Goal: Task Accomplishment & Management: Use online tool/utility

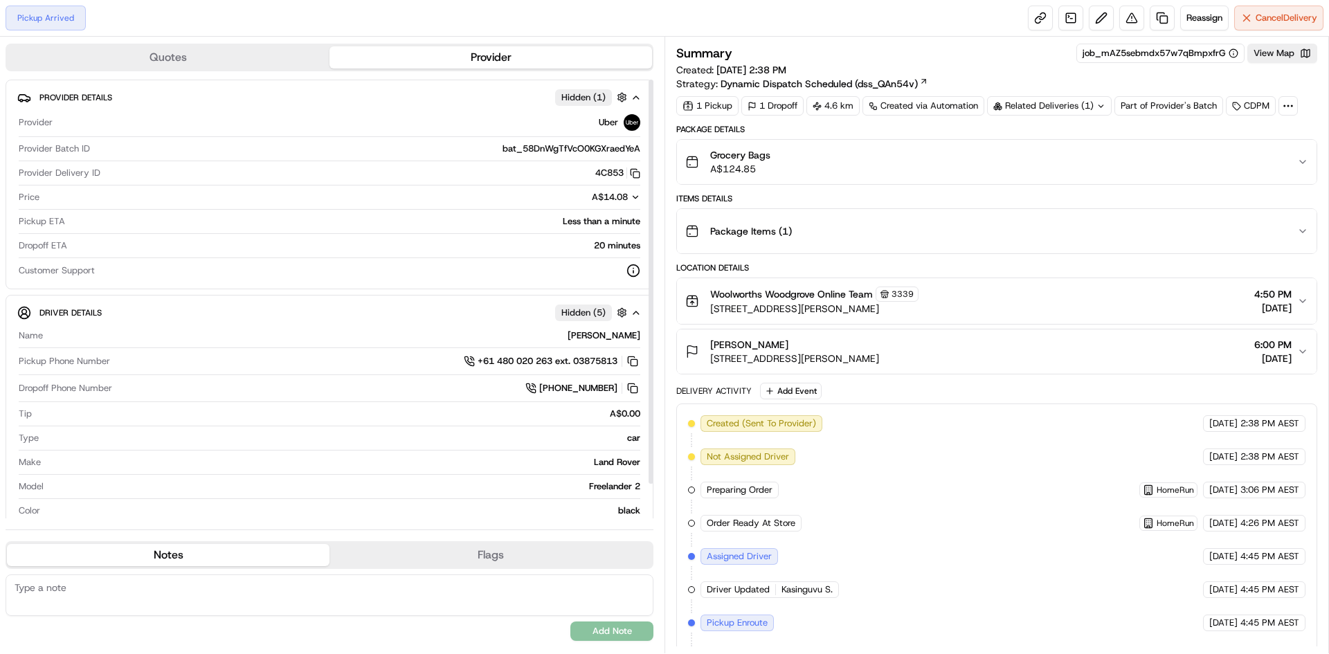
click at [217, 38] on div "Quotes Provider Provider Details Hidden ( 1 ) Provider Uber Provider Batch ID b…" at bounding box center [332, 345] width 665 height 617
click at [224, 47] on button "Quotes" at bounding box center [168, 57] width 323 height 22
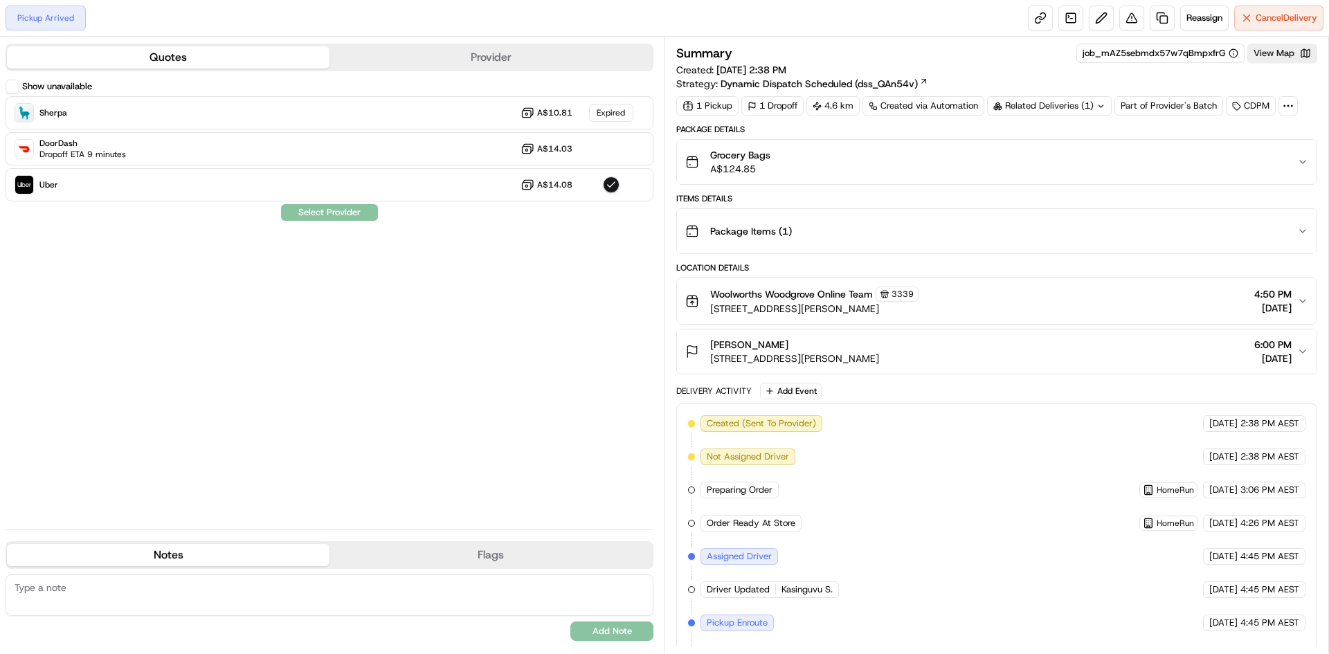
click at [453, 56] on button "Provider" at bounding box center [491, 57] width 323 height 22
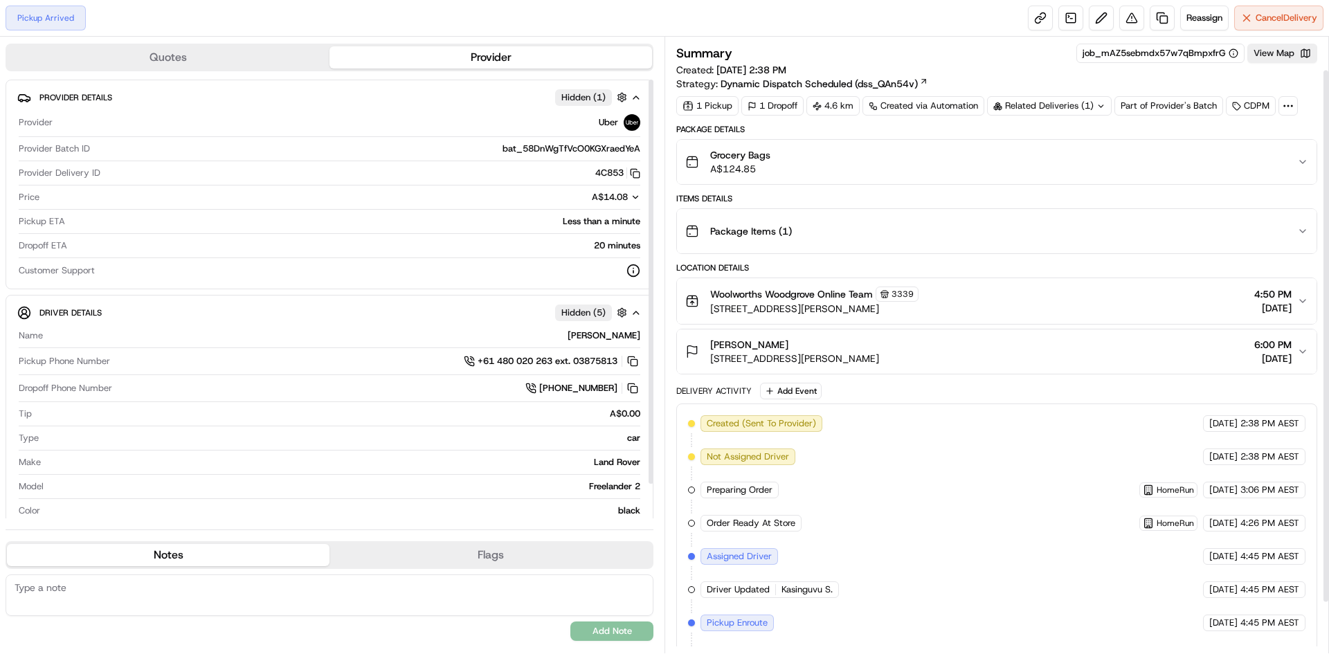
scroll to position [96, 0]
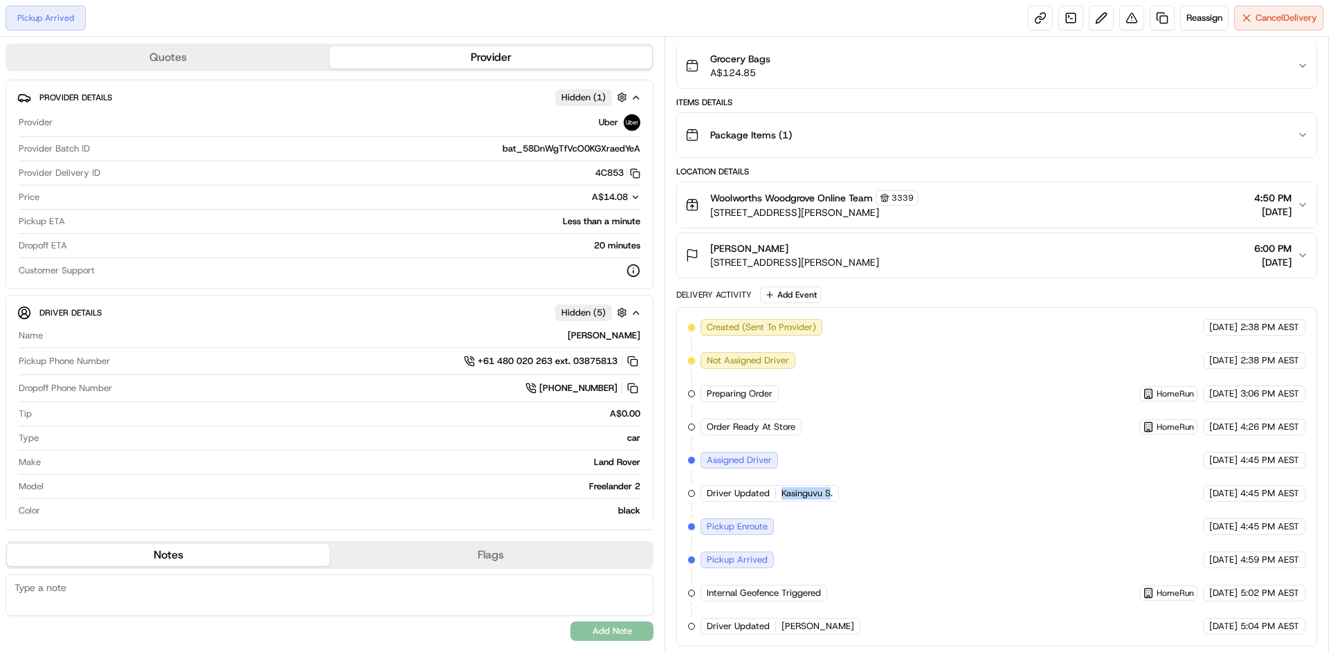
drag, startPoint x: 782, startPoint y: 496, endPoint x: 830, endPoint y: 497, distance: 47.8
click at [830, 497] on span "Kasinguvu S." at bounding box center [807, 493] width 51 height 12
click at [801, 516] on div "Created (Sent To Provider) Uber 22/09/2025 2:38 PM AEST Not Assigned Driver Ube…" at bounding box center [997, 477] width 618 height 316
click at [826, 511] on div "Created (Sent To Provider) Uber 22/09/2025 2:38 PM AEST Not Assigned Driver Ube…" at bounding box center [997, 477] width 618 height 316
click at [817, 501] on div "Driver Updated Kasinguvu S." at bounding box center [770, 493] width 138 height 17
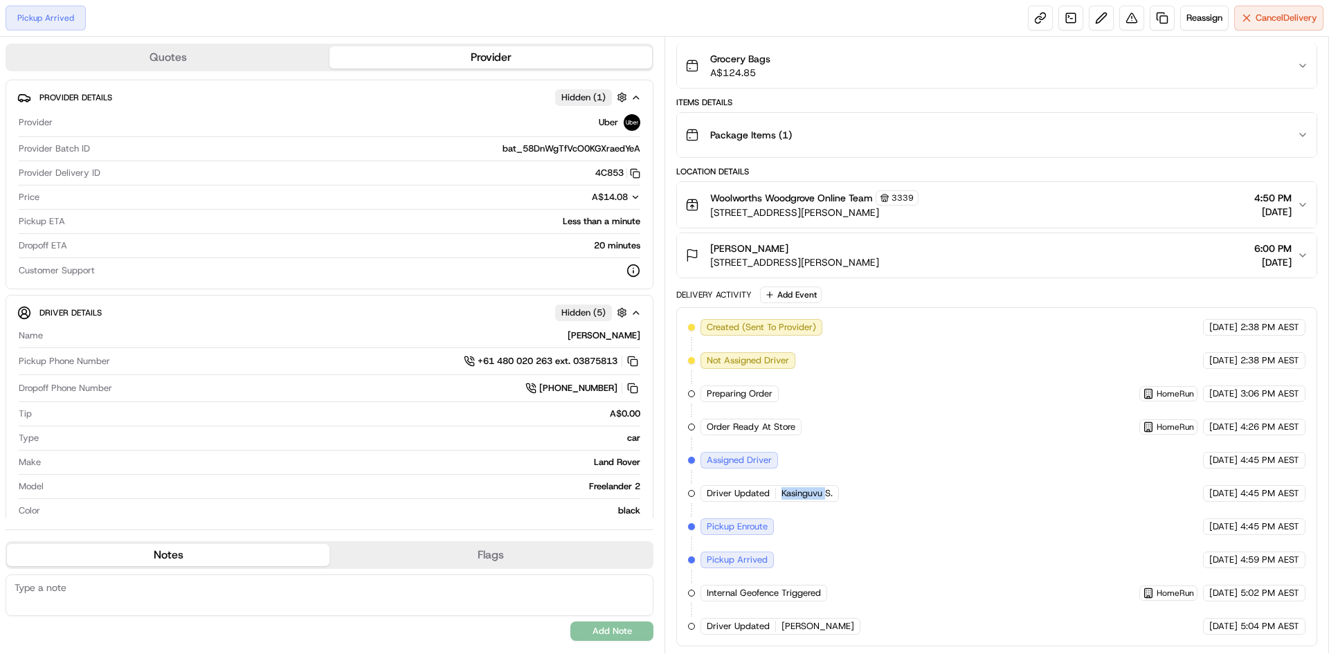
click at [817, 501] on div "Driver Updated Kasinguvu S." at bounding box center [770, 493] width 138 height 17
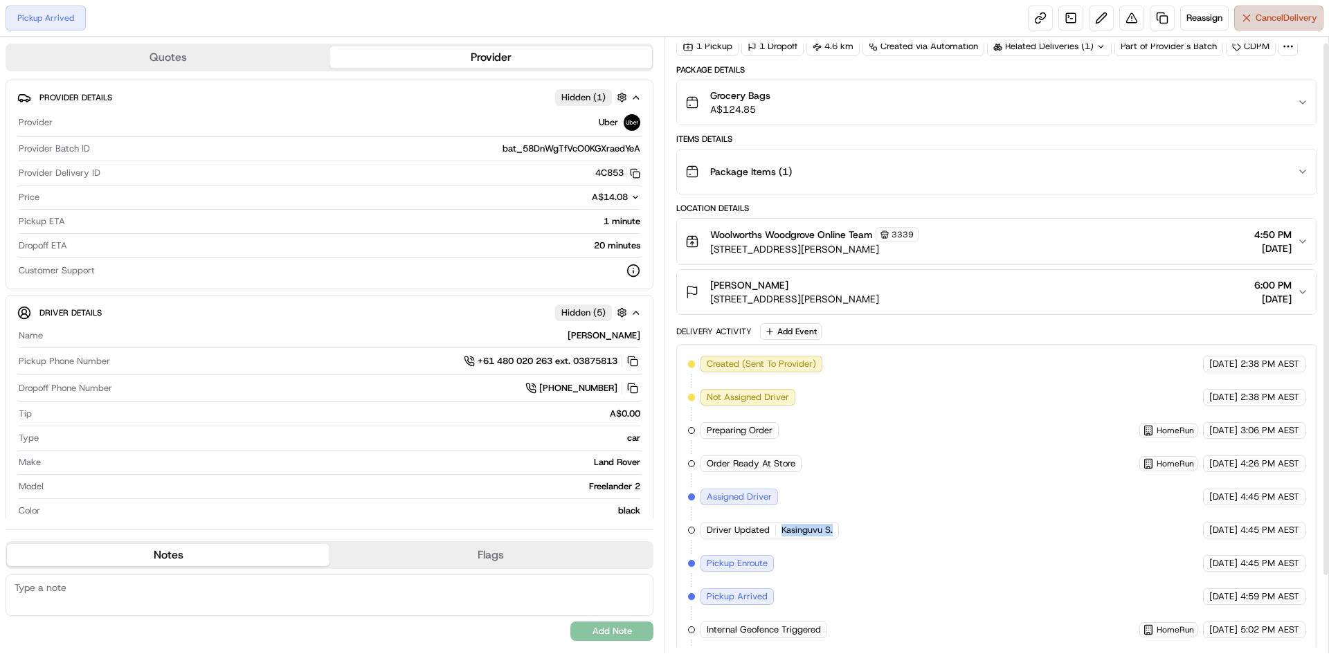
scroll to position [0, 0]
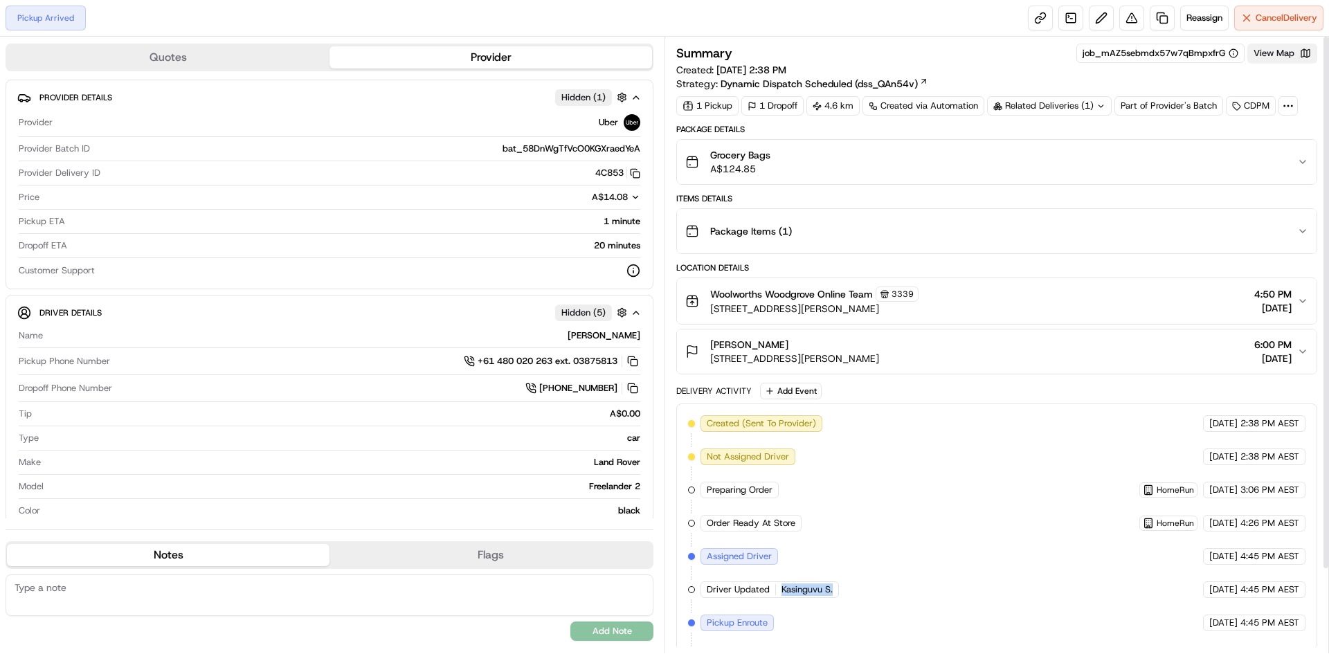
click at [1266, 50] on button "View Map" at bounding box center [1283, 53] width 70 height 19
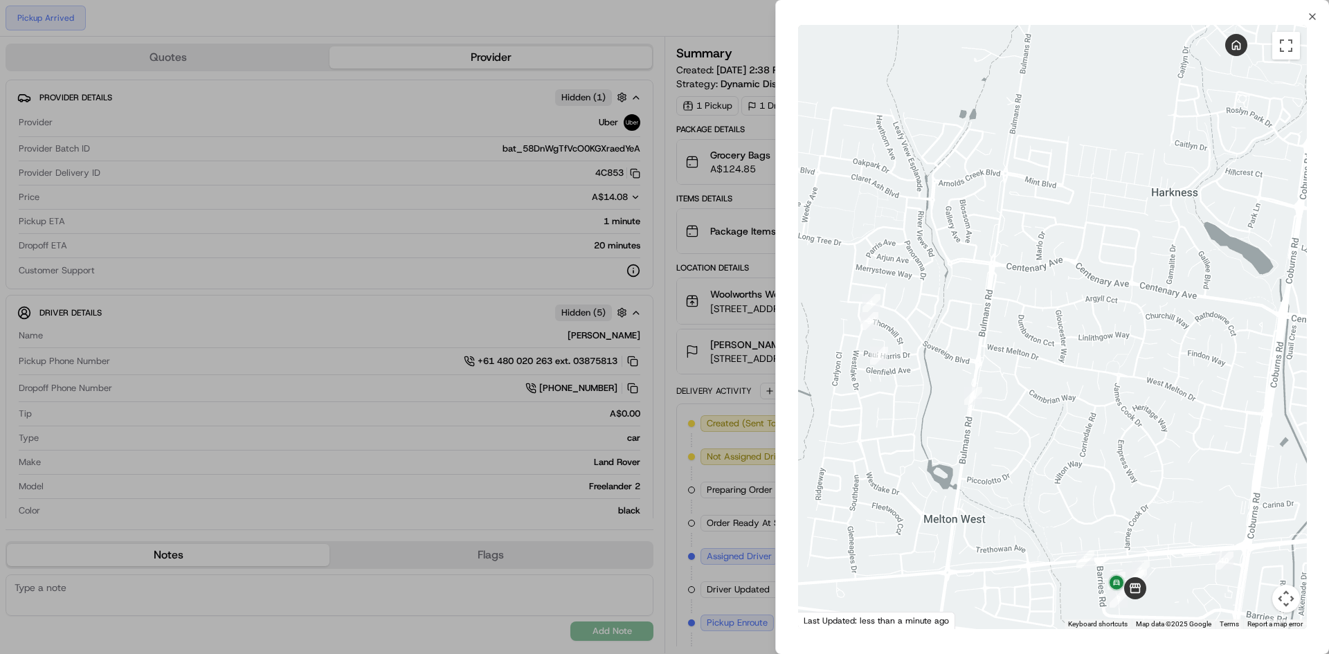
click at [740, 326] on div at bounding box center [664, 327] width 1329 height 654
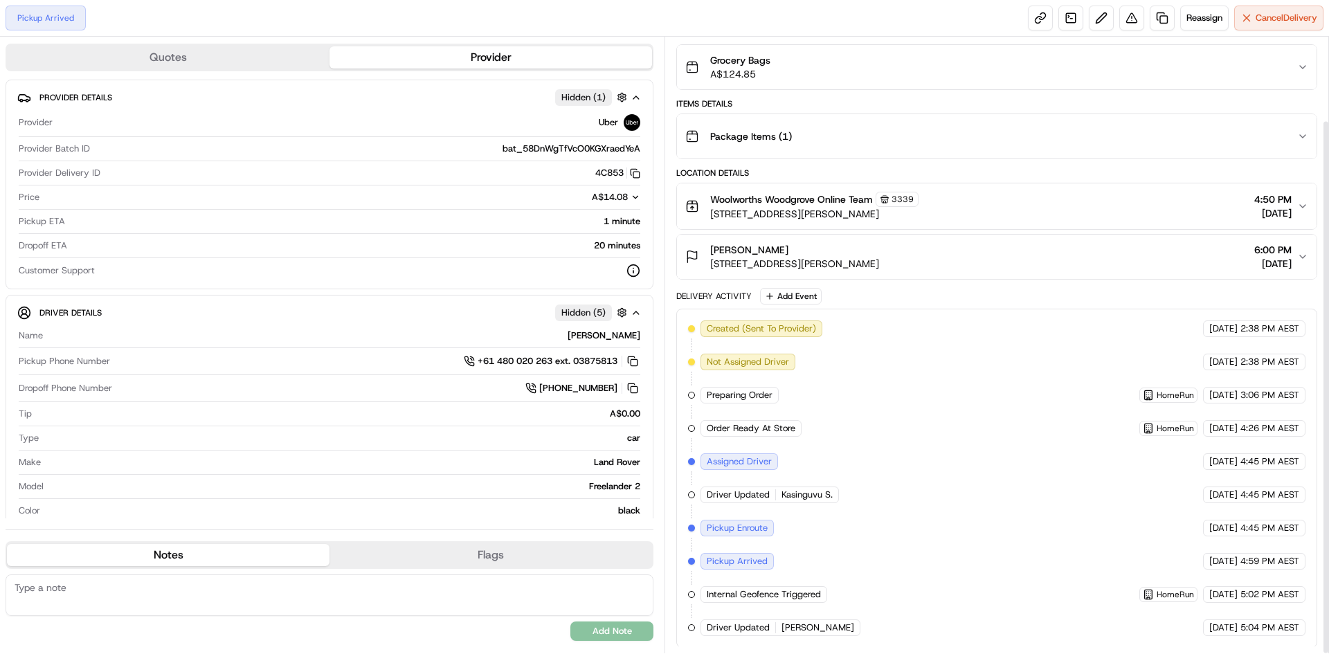
scroll to position [96, 0]
click at [1290, 16] on span "Cancel Delivery" at bounding box center [1287, 18] width 62 height 12
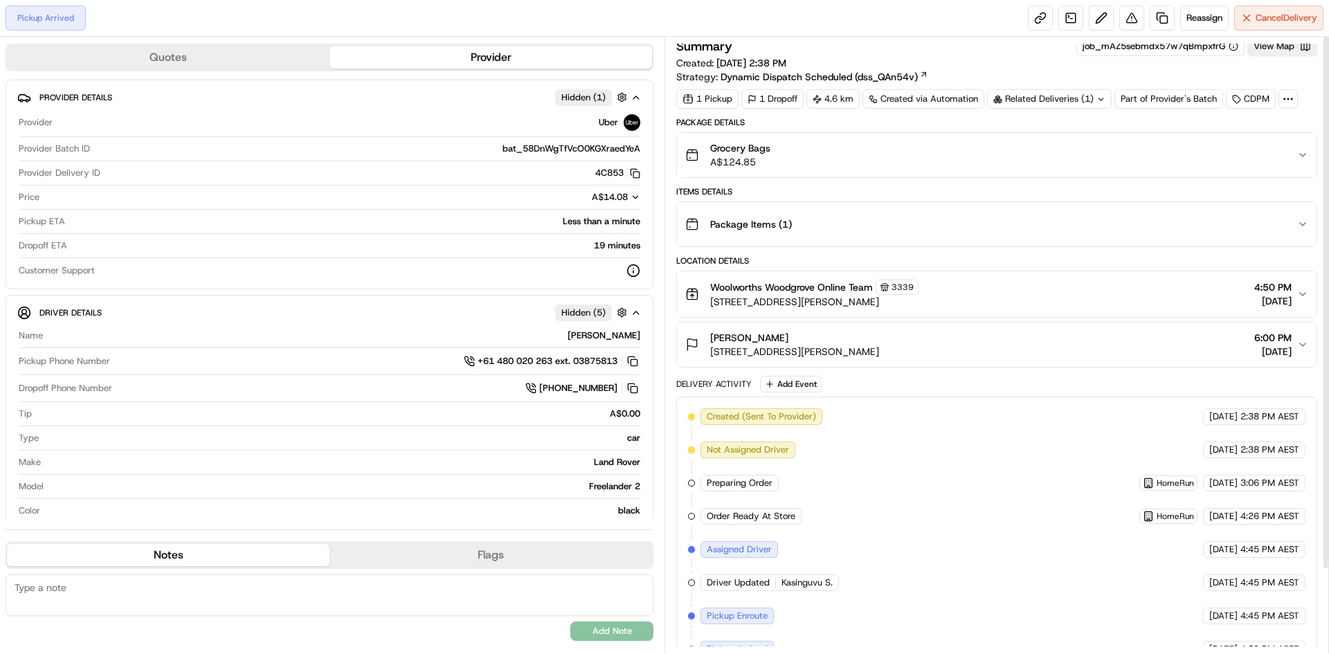
scroll to position [0, 0]
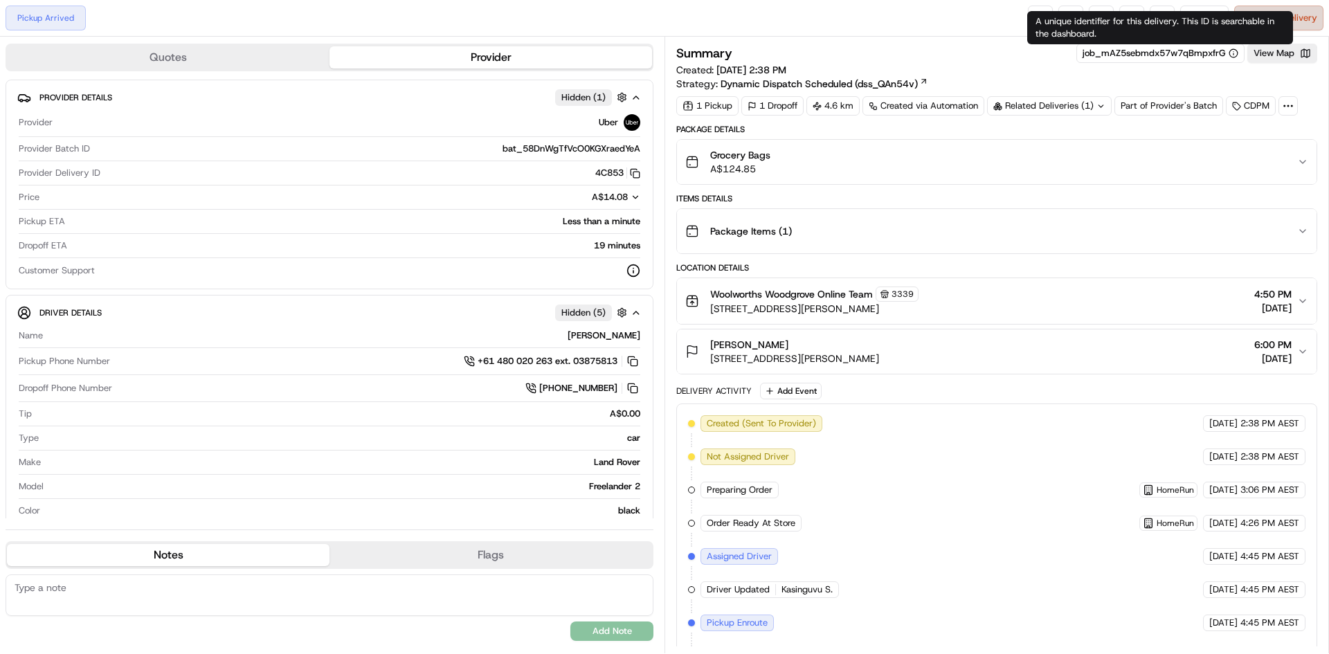
click at [1261, 15] on span "Cancel Delivery" at bounding box center [1287, 18] width 62 height 12
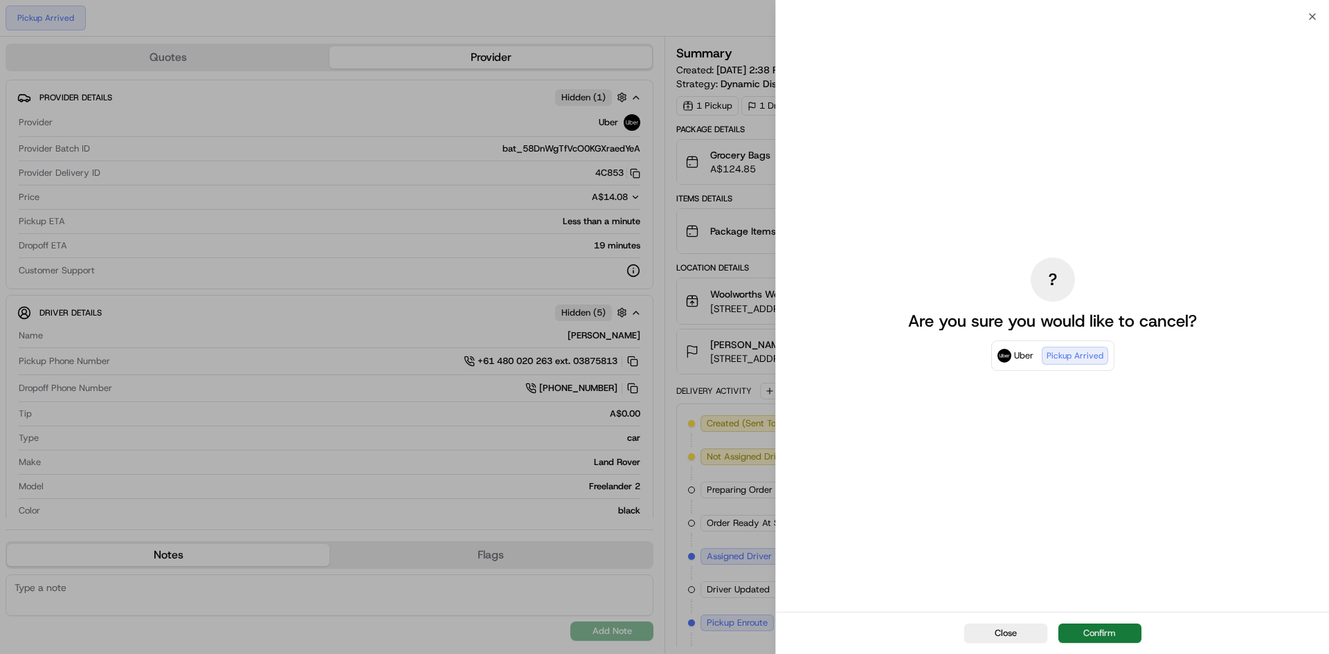
click at [1101, 628] on button "Confirm" at bounding box center [1100, 633] width 83 height 19
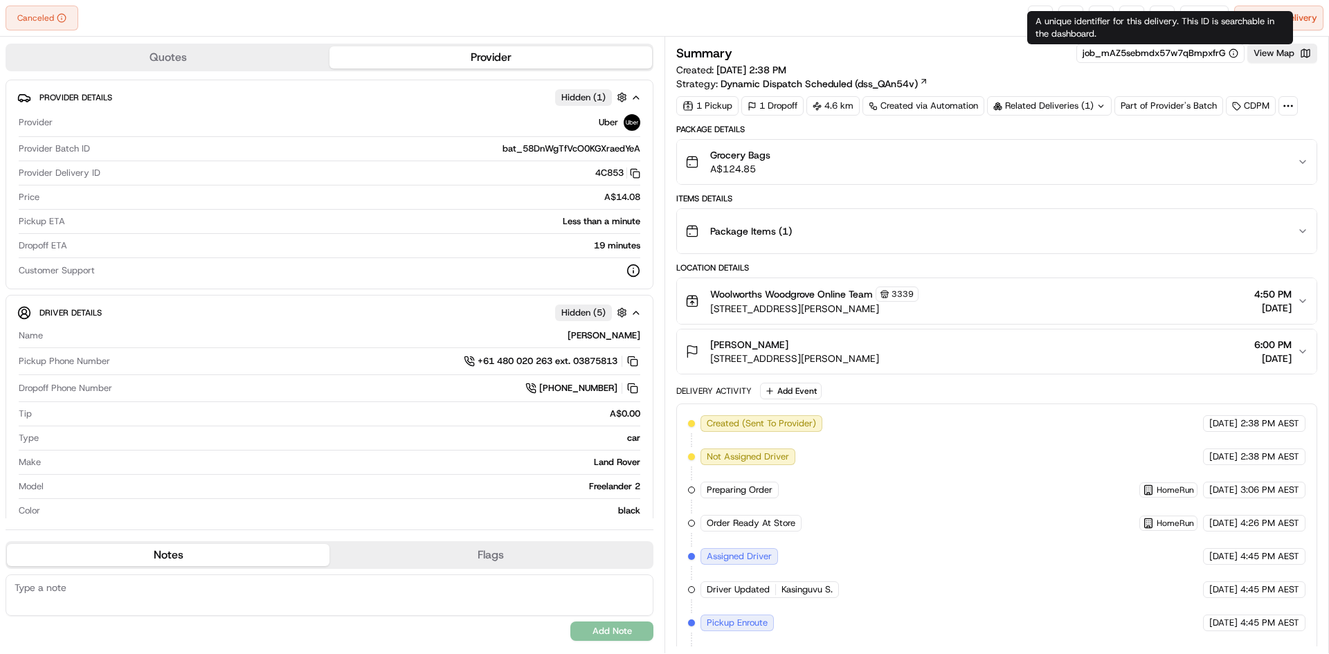
click at [1183, 21] on div "A unique identifier for this delivery. This ID is searchable in the dashboard. …" at bounding box center [1160, 27] width 266 height 33
click at [1214, 5] on div "Canceled Reassign Cancel Delivery" at bounding box center [664, 18] width 1329 height 37
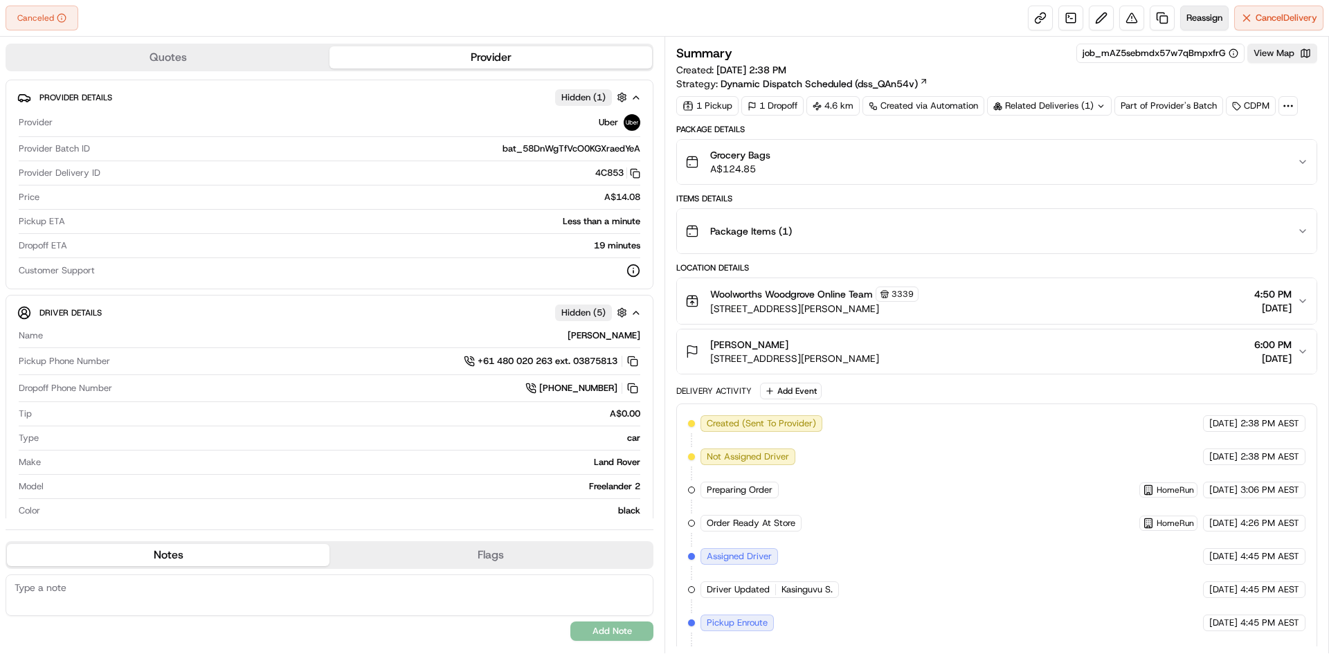
click at [1213, 13] on span "Reassign" at bounding box center [1205, 18] width 36 height 12
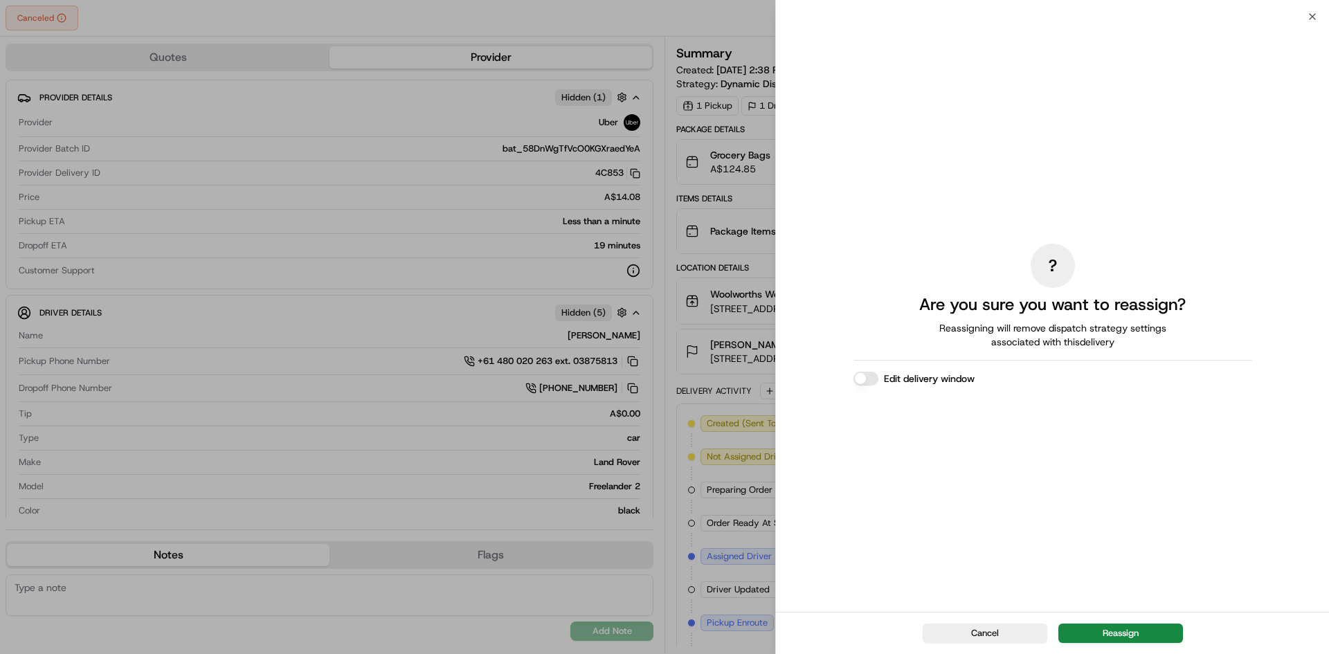
click at [1158, 645] on div "Cancel Reassign" at bounding box center [1052, 633] width 553 height 42
click at [1153, 640] on button "Reassign" at bounding box center [1121, 633] width 125 height 19
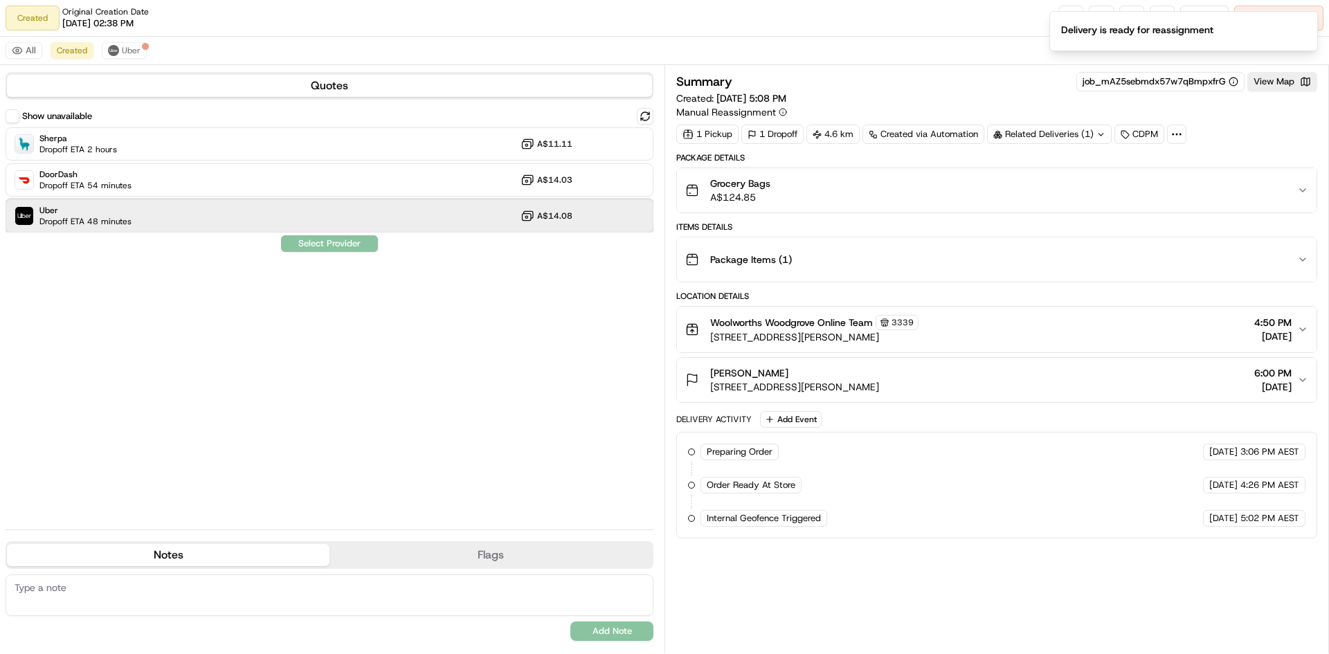
click at [339, 222] on div "Uber Dropoff ETA 48 minutes A$14.08" at bounding box center [330, 215] width 648 height 33
click at [335, 251] on button "Assign Provider" at bounding box center [329, 243] width 98 height 17
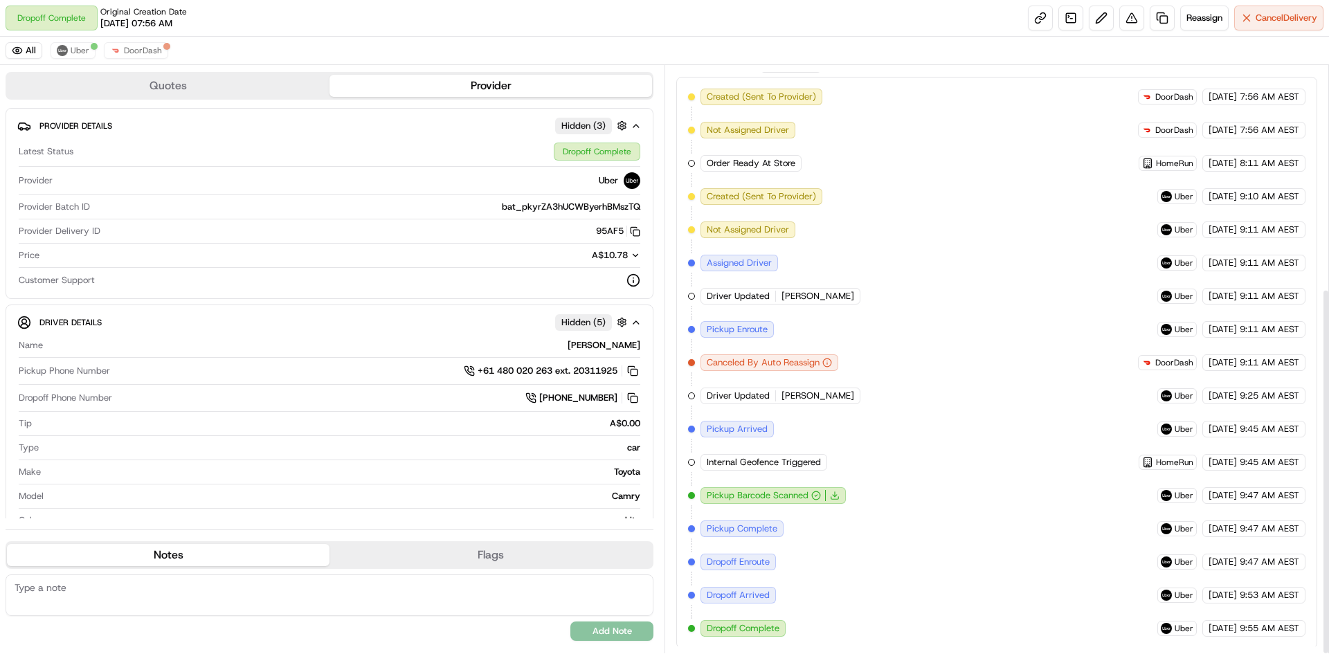
scroll to position [357, 0]
click at [158, 51] on span "DoorDash" at bounding box center [143, 50] width 38 height 11
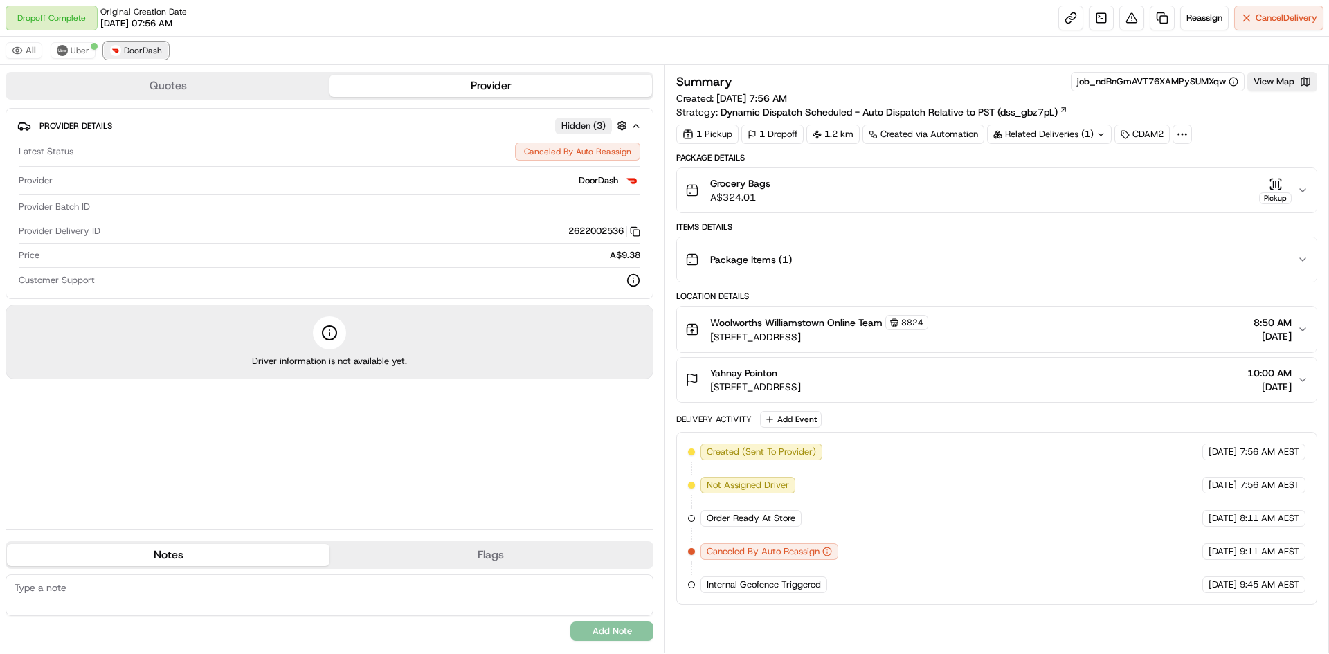
scroll to position [0, 0]
click at [88, 45] on span "Uber" at bounding box center [80, 50] width 19 height 11
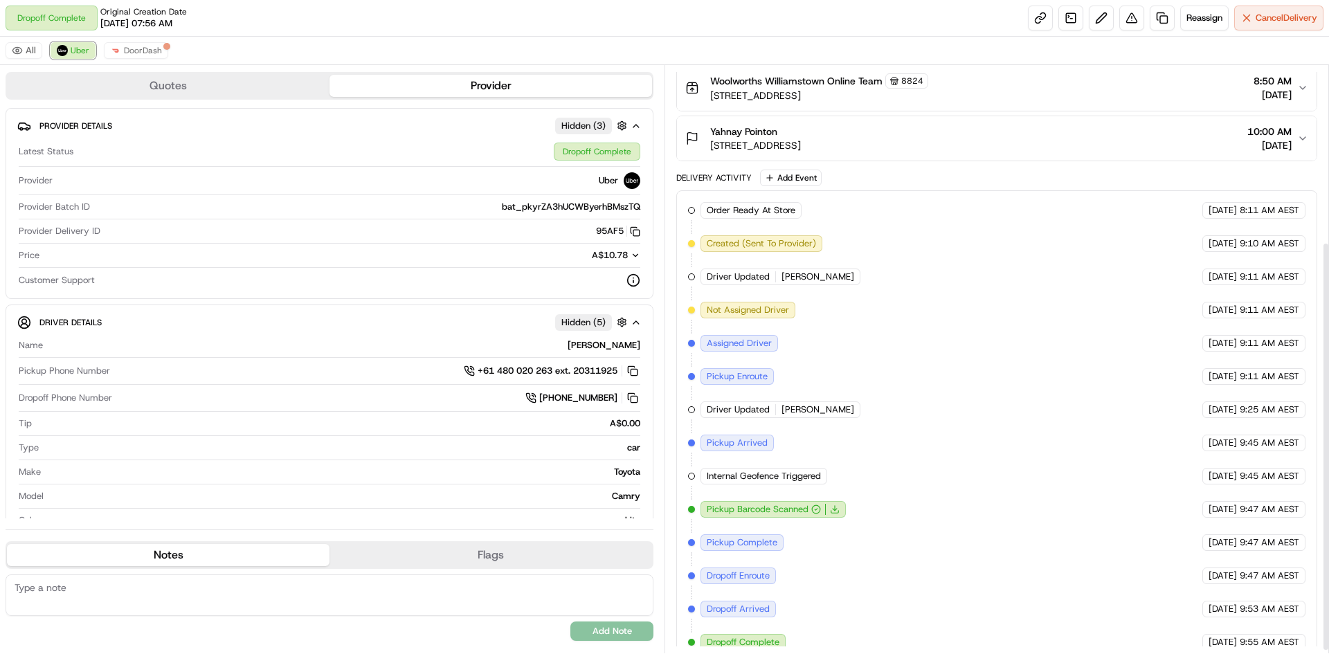
scroll to position [258, 0]
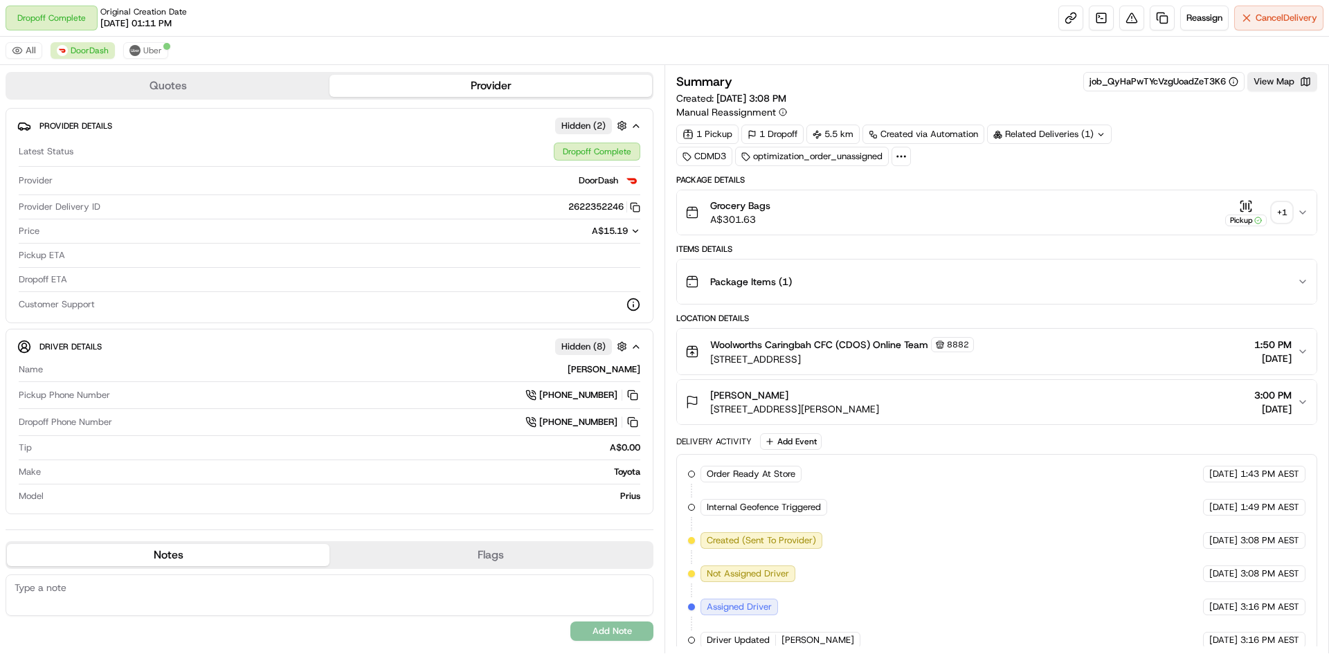
click at [1286, 210] on div "+ 1" at bounding box center [1281, 212] width 19 height 19
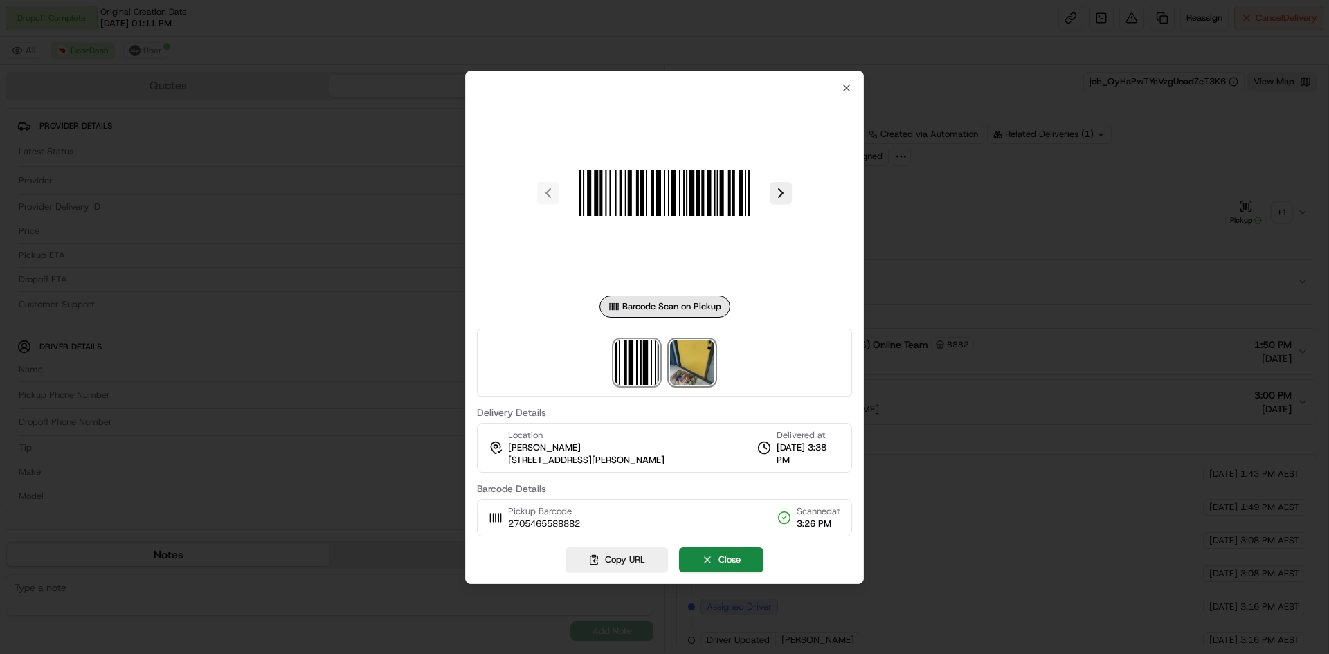
click at [701, 347] on img at bounding box center [692, 363] width 44 height 44
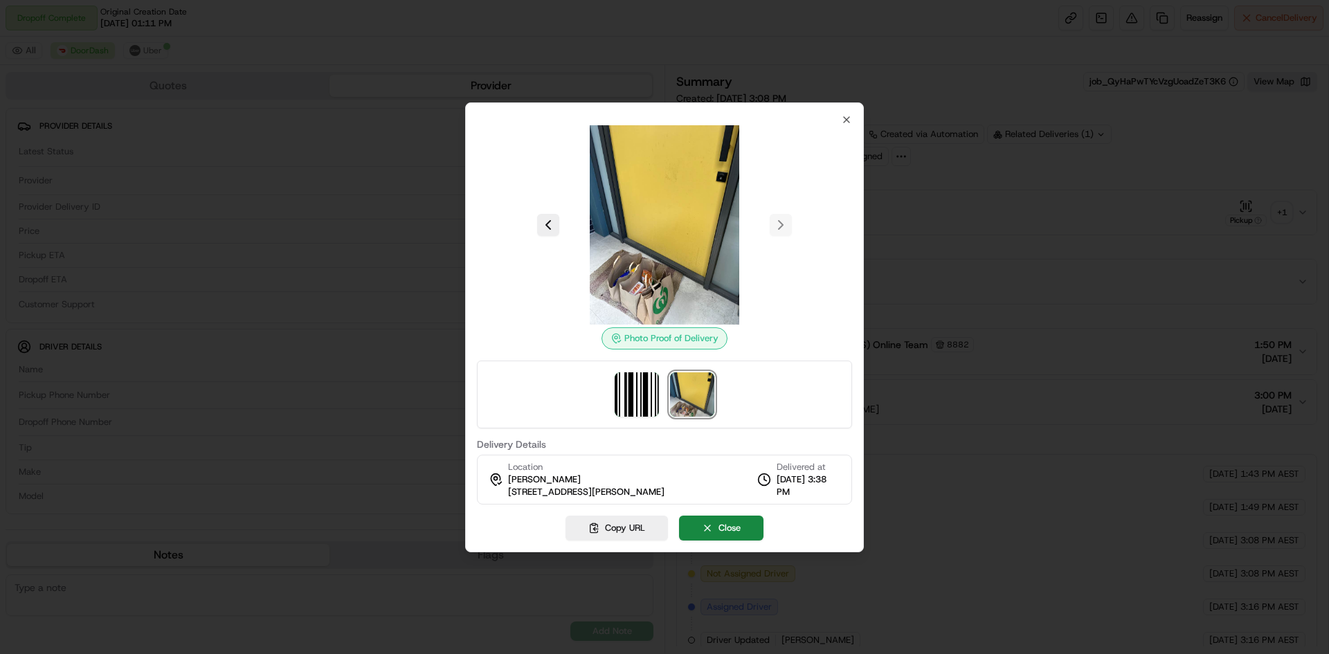
click at [993, 217] on div at bounding box center [664, 327] width 1329 height 654
